Goal: Check status: Check status

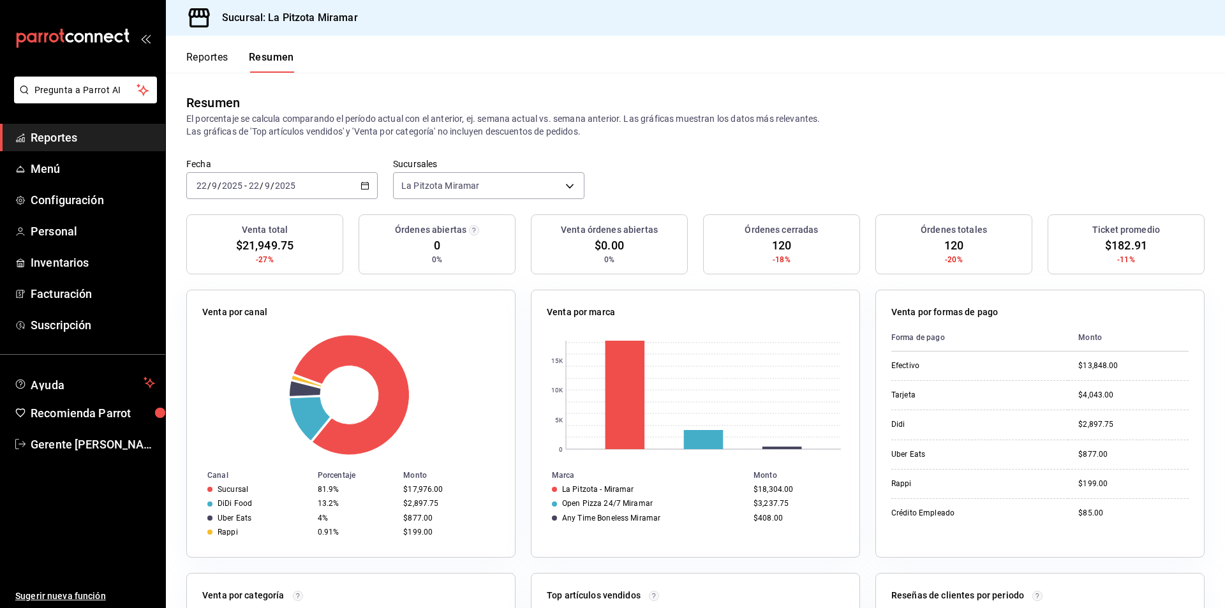
click at [360, 181] on div "[DATE] [DATE] - [DATE] [DATE]" at bounding box center [281, 185] width 191 height 27
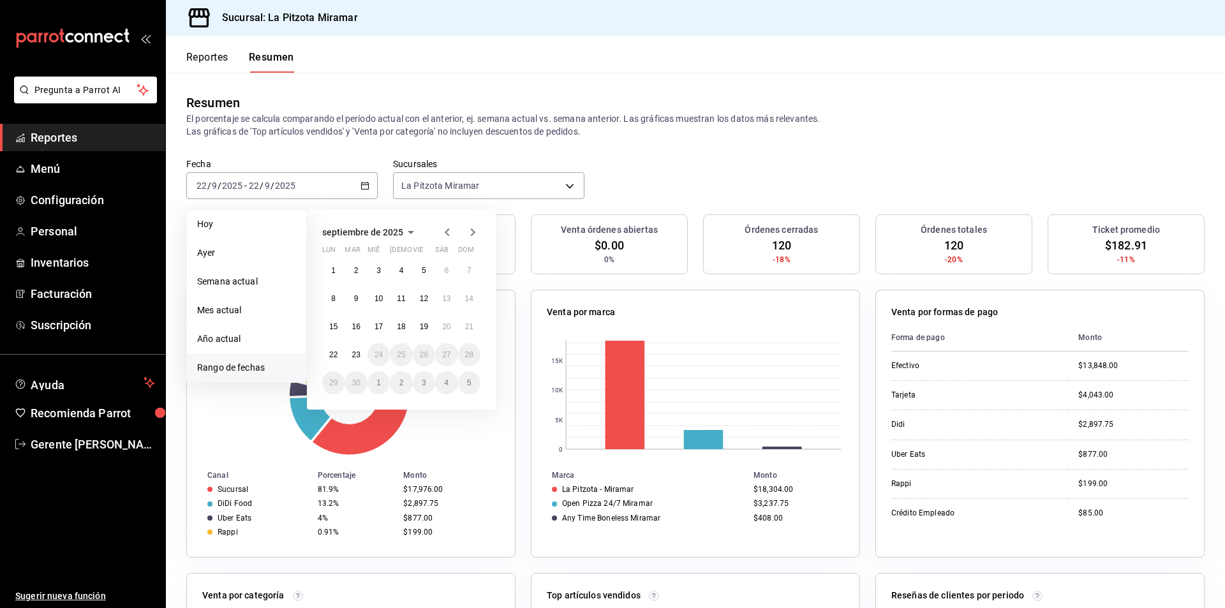
drag, startPoint x: 343, startPoint y: 346, endPoint x: 321, endPoint y: 369, distance: 32.1
click at [343, 346] on div "1 2 3 4 5 6 7 8 9 10 11 12 13 14 15 16 17 18 19 20 21 22 23 24 25 26 27 28 29 3…" at bounding box center [401, 326] width 158 height 135
click at [321, 369] on div "[DATE] lun mar mié jue vie sáb dom 1 2 3 4 5 6 7 8 9 10 11 12 13 14 15 16 17 18…" at bounding box center [401, 309] width 189 height 200
click at [323, 360] on button "22" at bounding box center [333, 354] width 22 height 23
click at [324, 360] on button "22" at bounding box center [333, 354] width 22 height 23
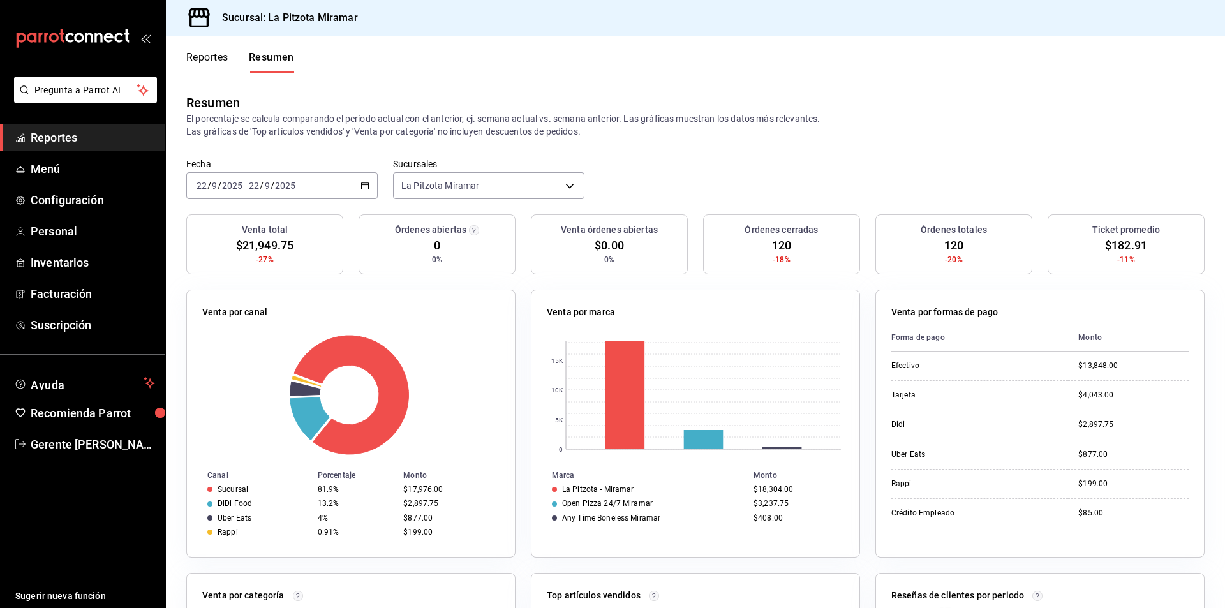
click at [371, 188] on div "[DATE] [DATE] - [DATE] [DATE]" at bounding box center [281, 185] width 191 height 27
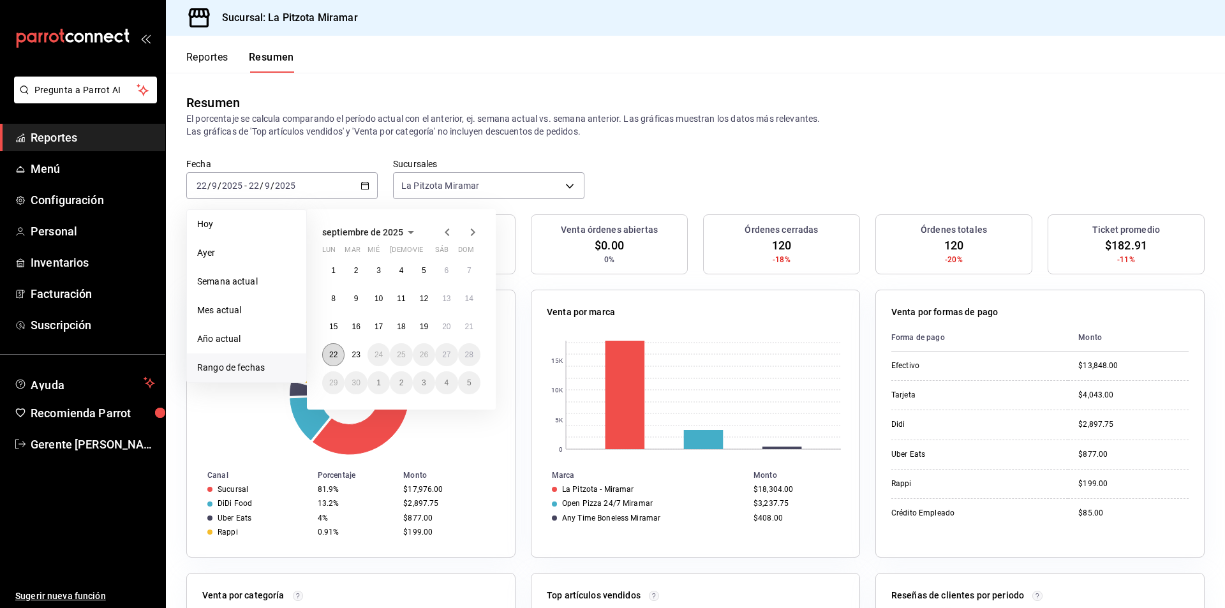
click at [337, 353] on button "22" at bounding box center [333, 354] width 22 height 23
click at [337, 353] on abbr "22" at bounding box center [333, 354] width 8 height 9
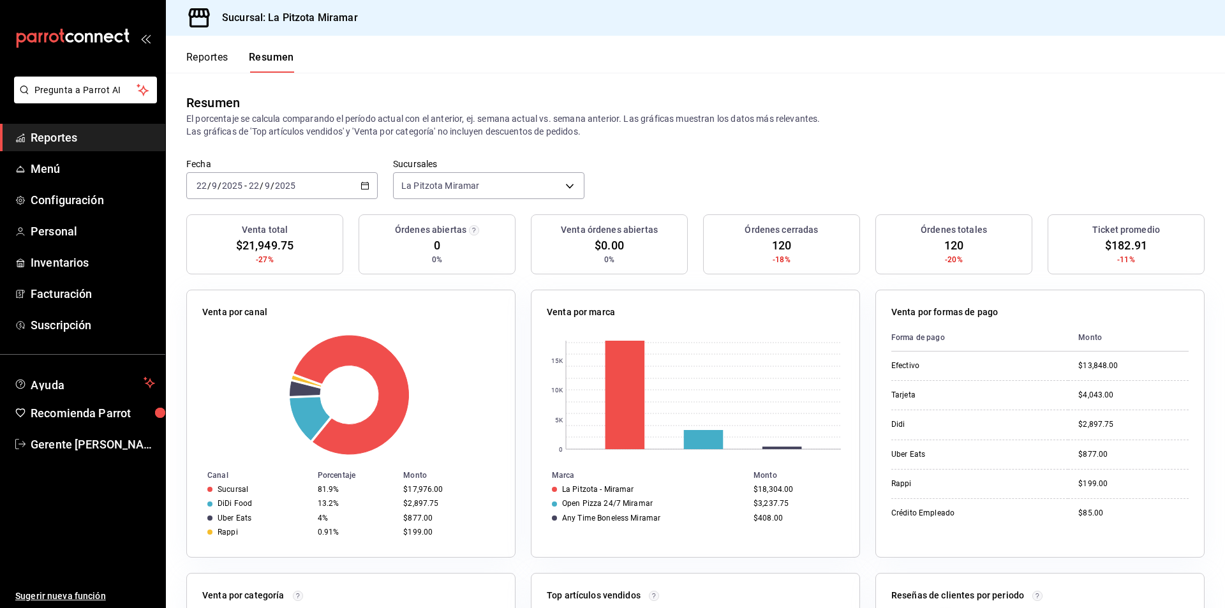
click at [364, 191] on div "[DATE] [DATE] - [DATE] [DATE]" at bounding box center [281, 185] width 191 height 27
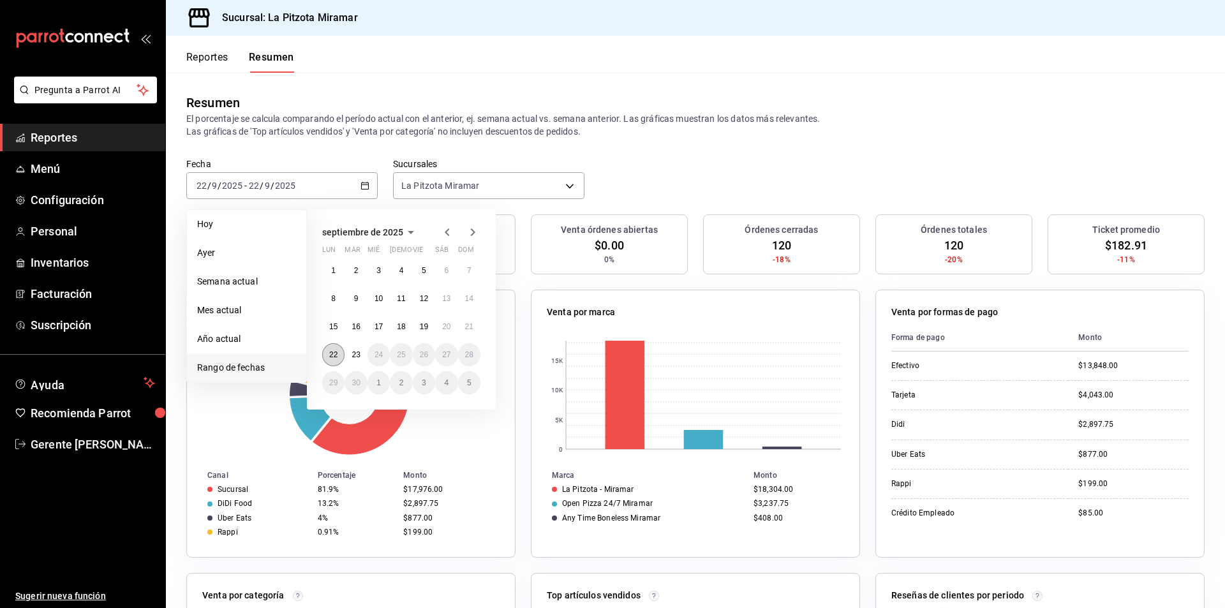
click at [341, 358] on button "22" at bounding box center [333, 354] width 22 height 23
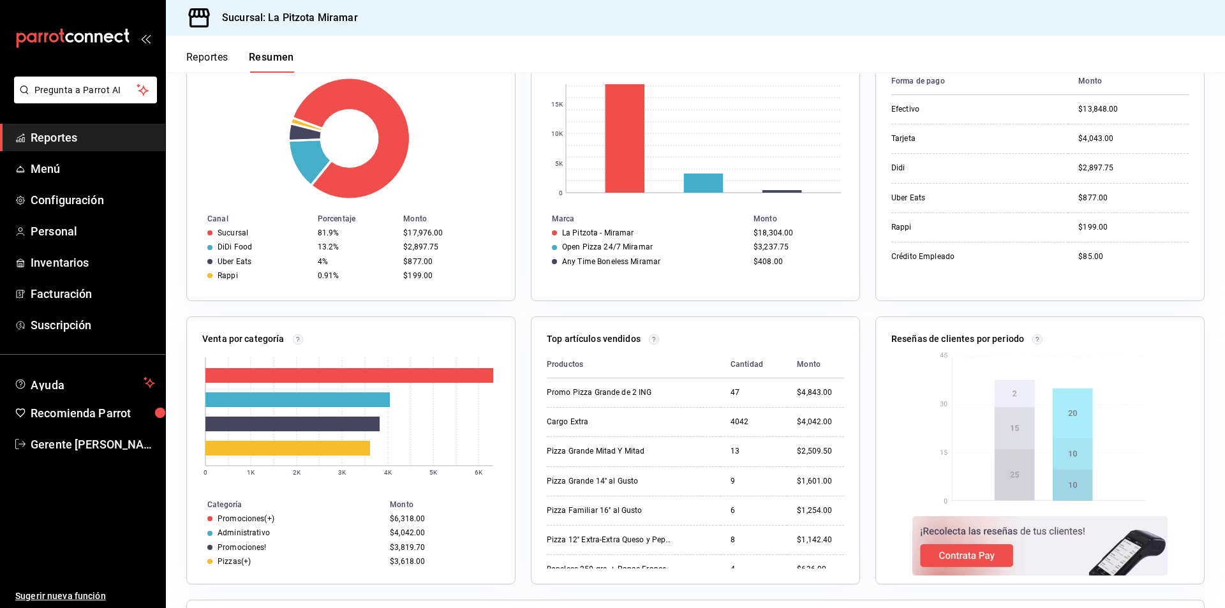
scroll to position [255, 0]
